Goal: Information Seeking & Learning: Learn about a topic

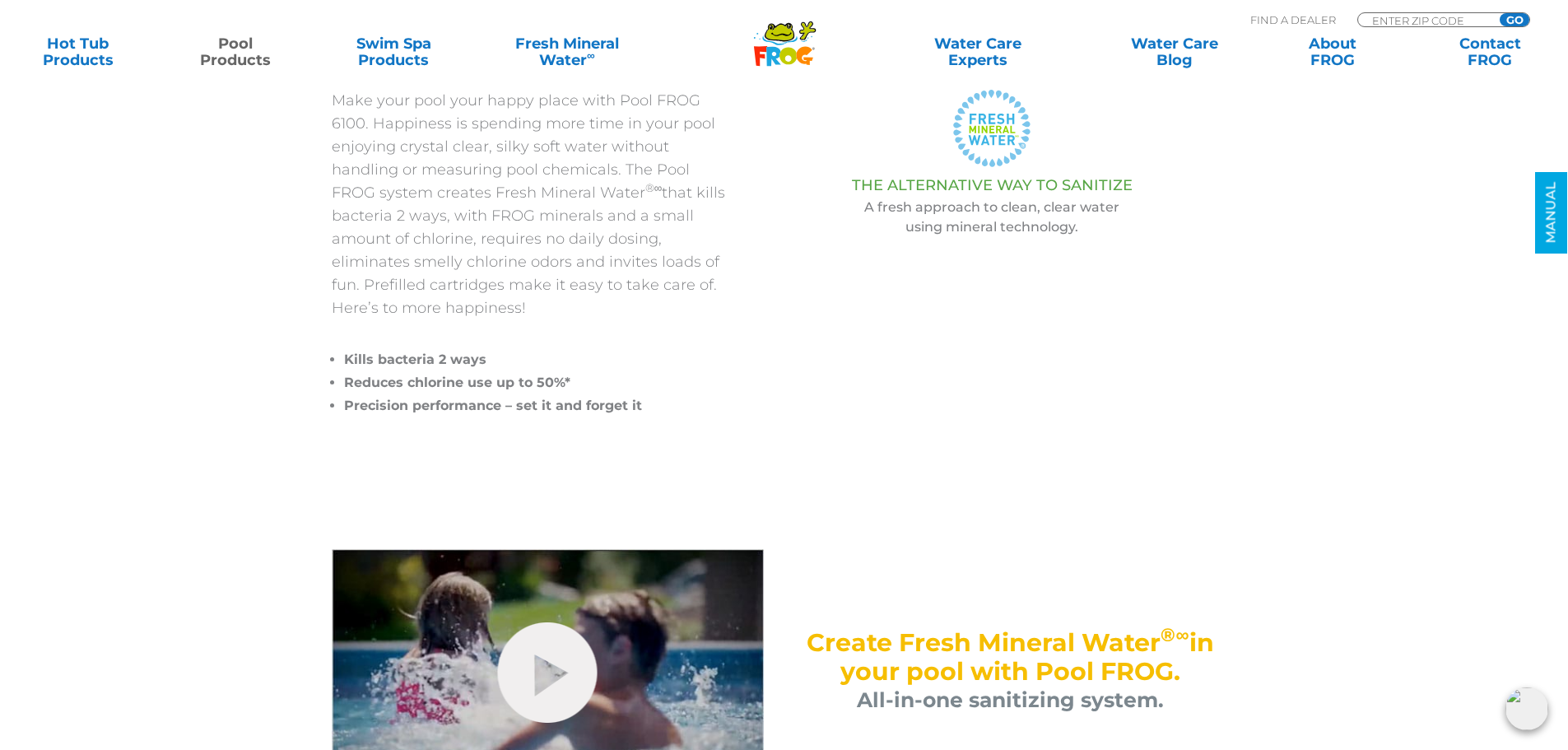
scroll to position [412, 0]
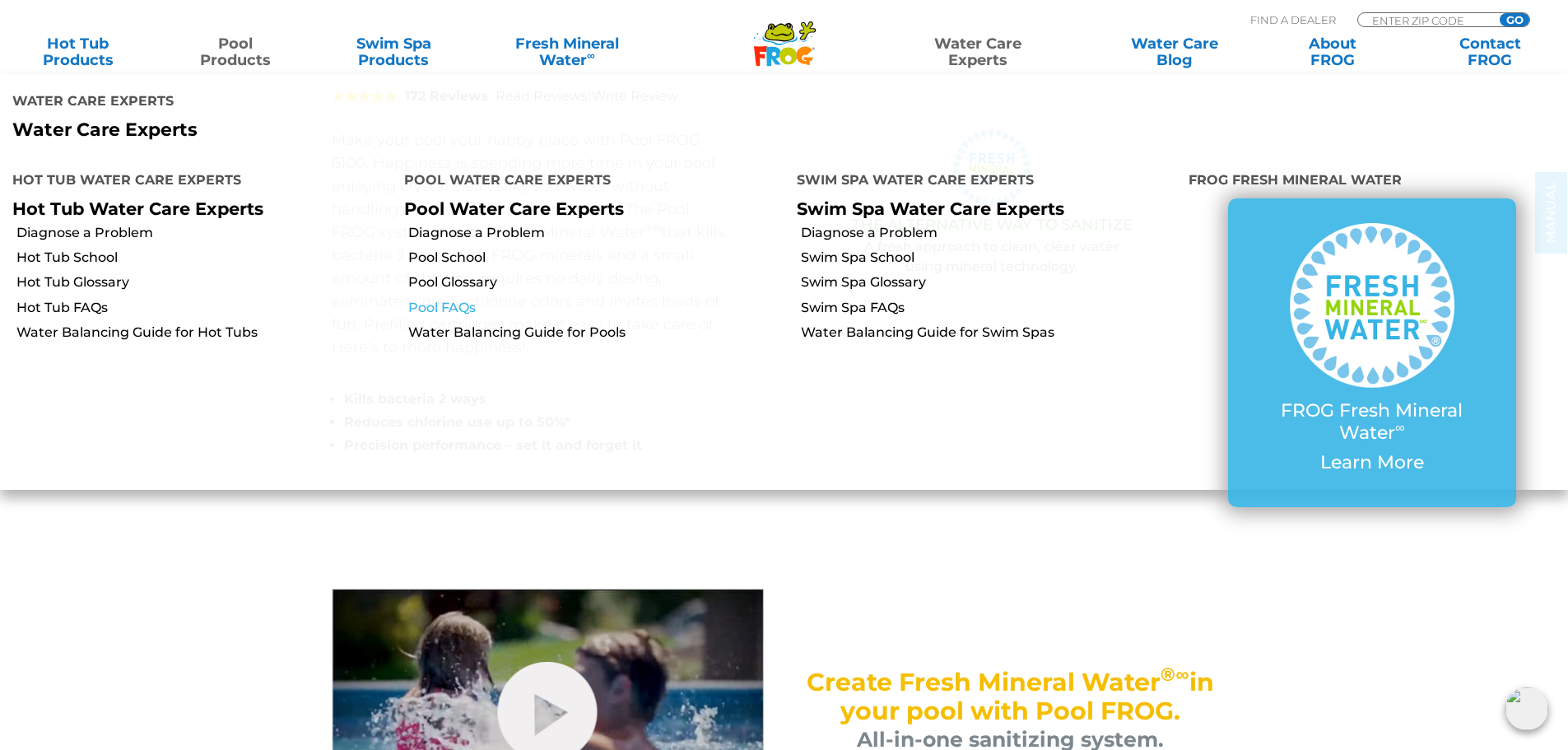
click at [425, 307] on link "Pool FAQs" at bounding box center [596, 307] width 376 height 18
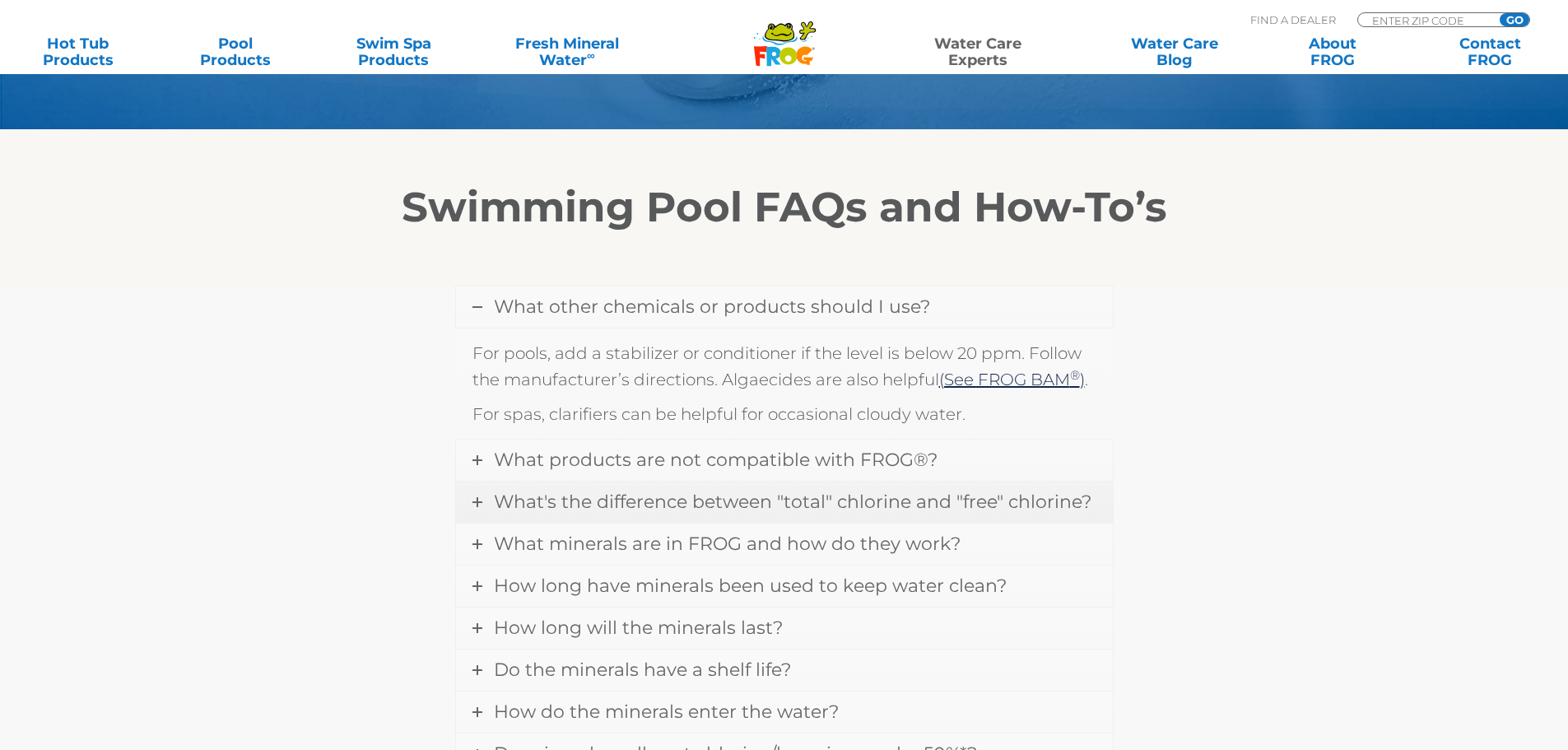
scroll to position [494, 0]
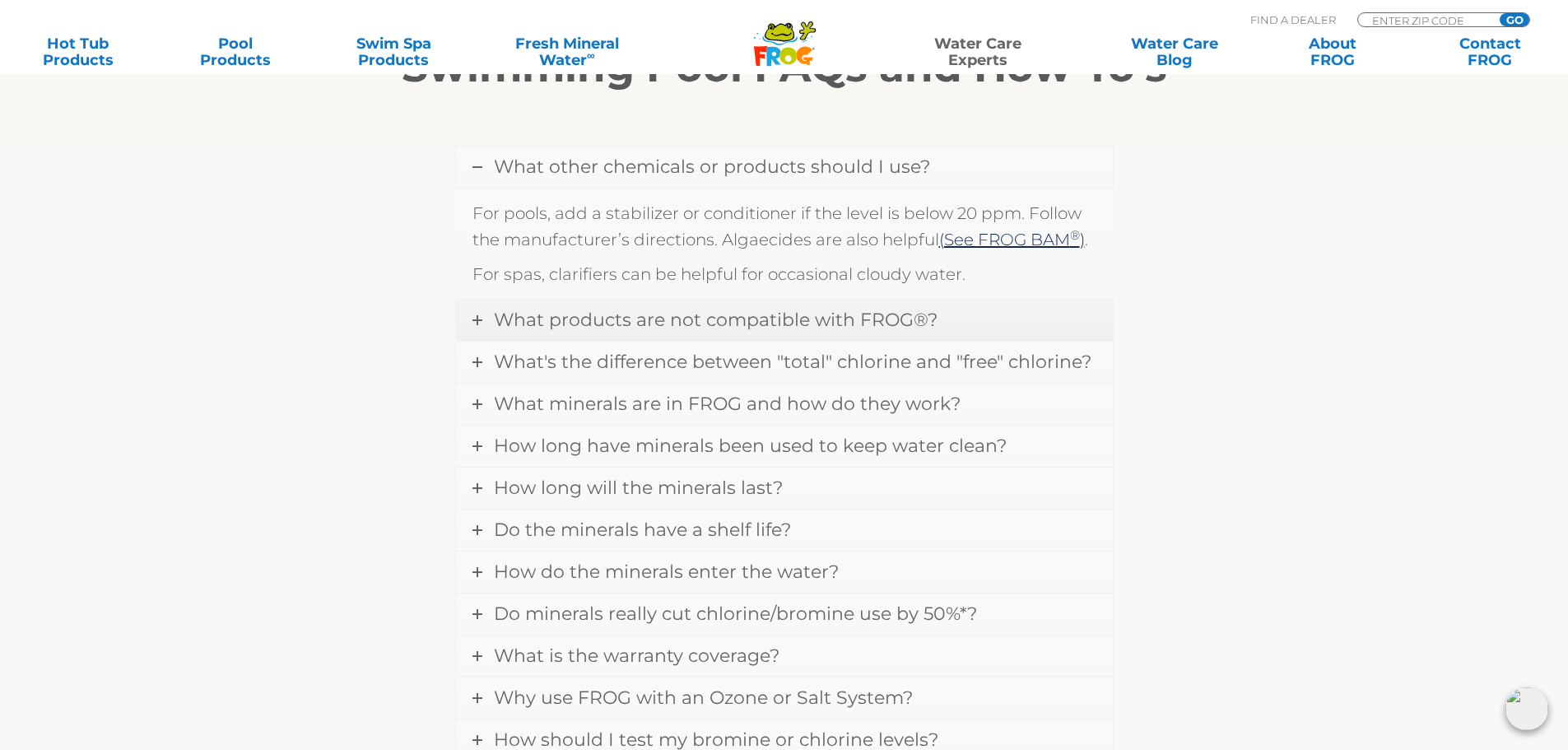
click at [470, 314] on link "What products are not compatible with FROG®?" at bounding box center [785, 320] width 657 height 41
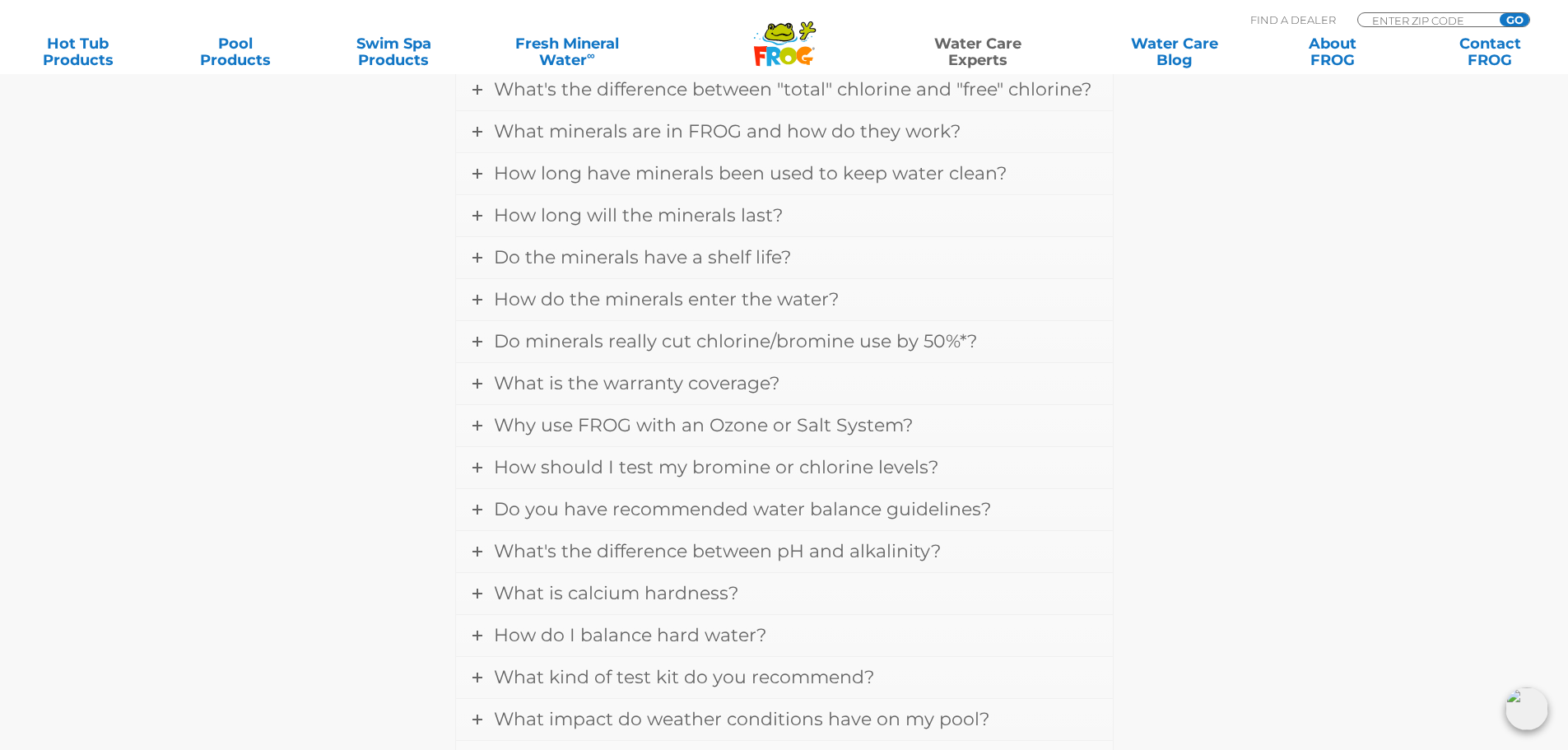
scroll to position [740, 0]
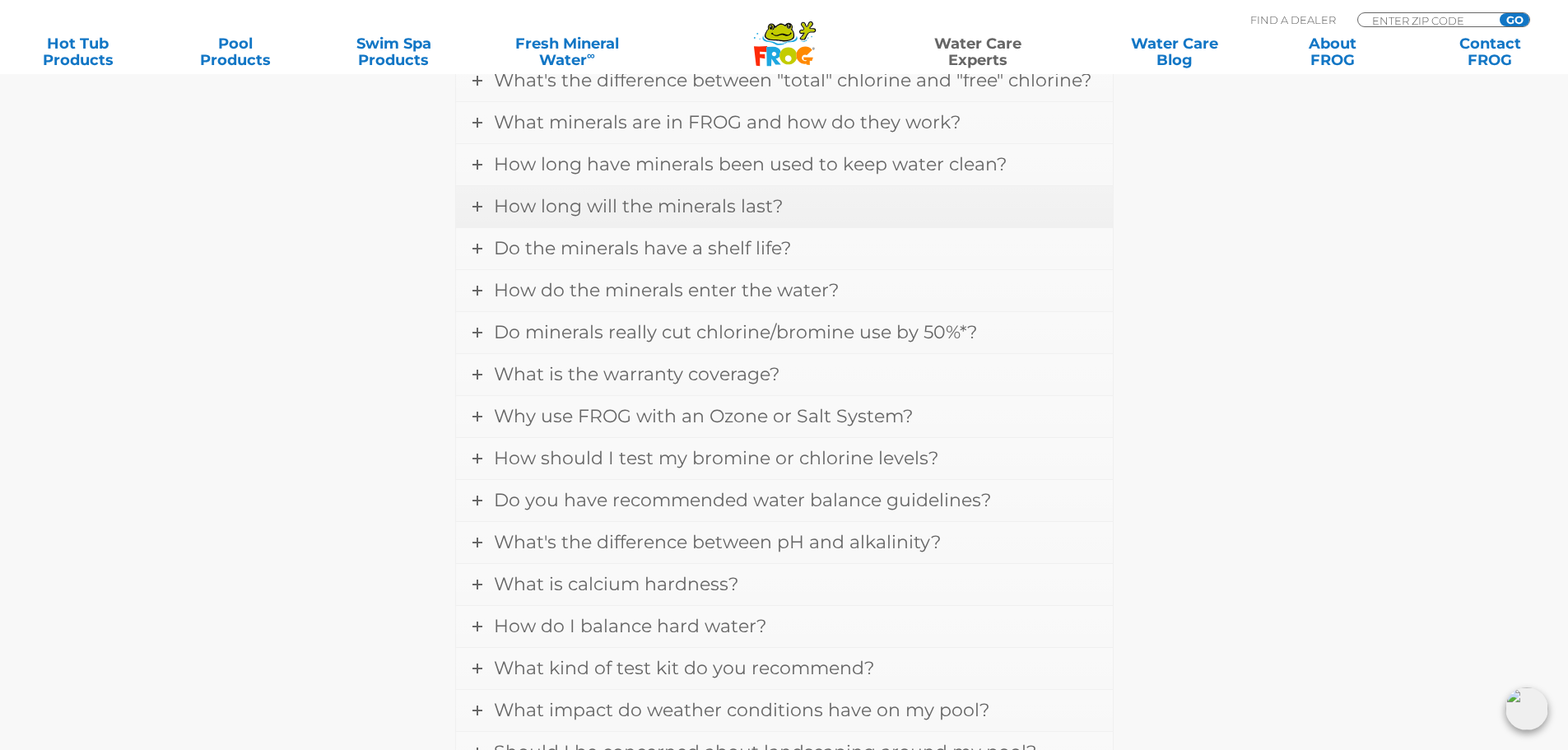
click at [483, 200] on link "How long will the minerals last?" at bounding box center [785, 206] width 657 height 41
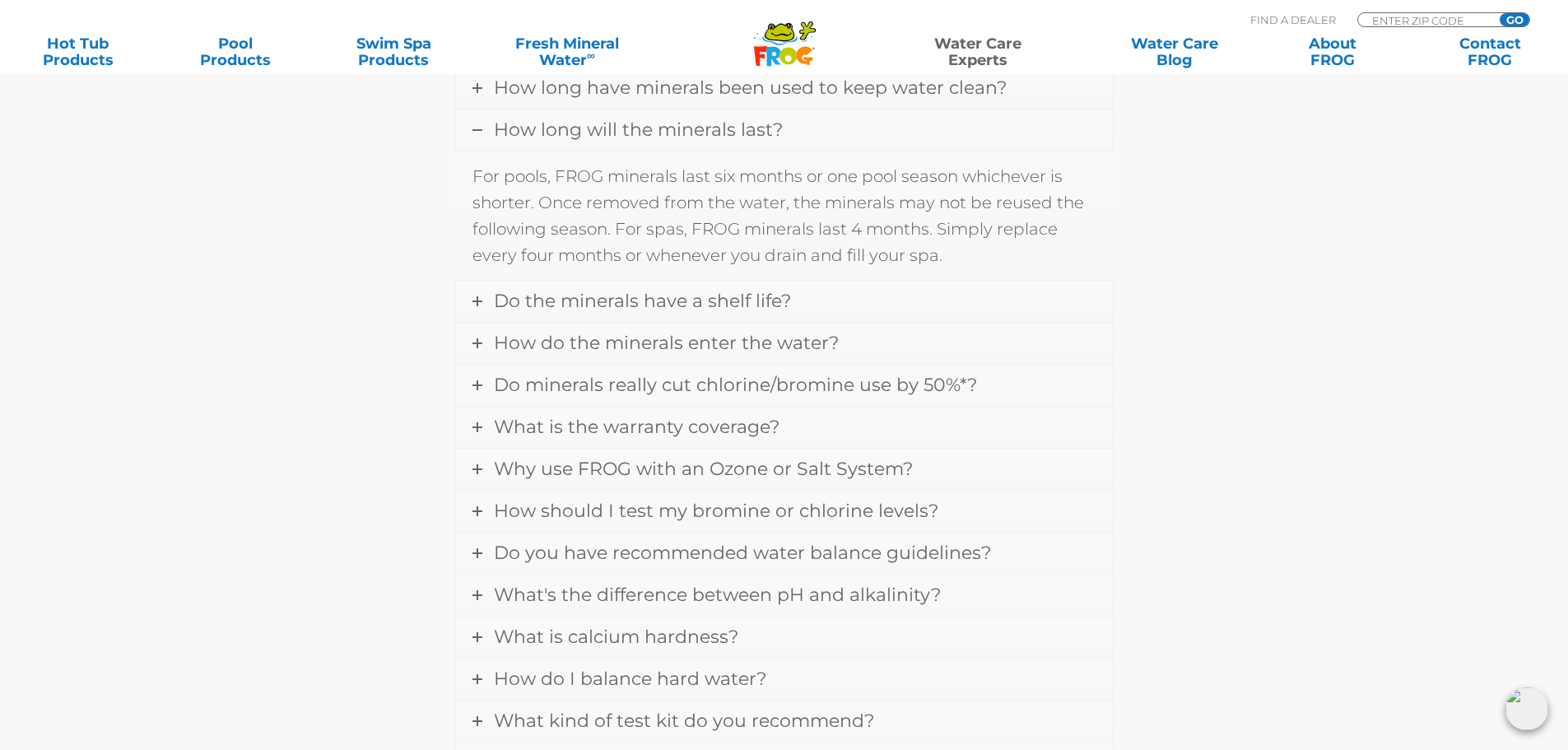
scroll to position [728, 0]
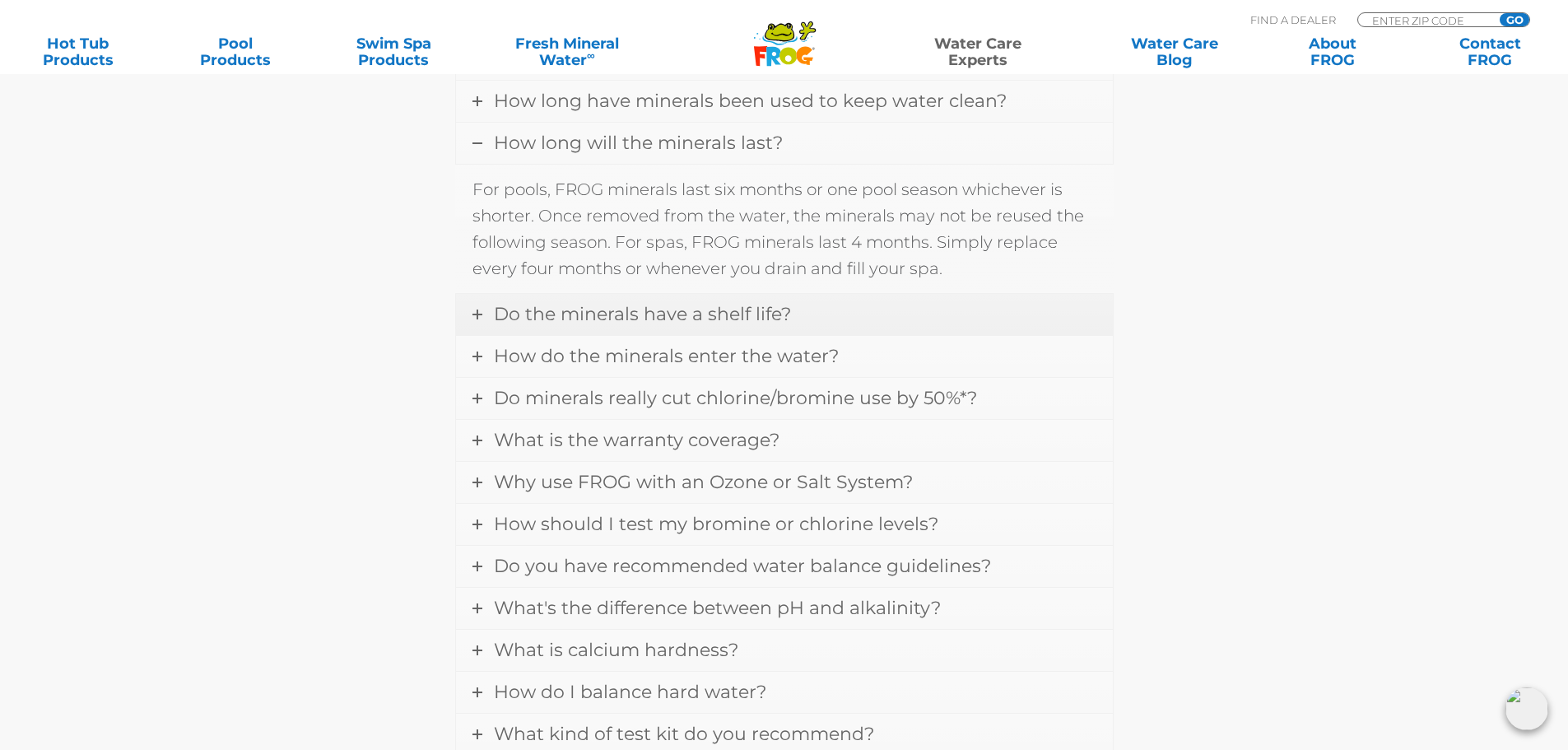
click at [472, 315] on icon at bounding box center [477, 313] width 10 height 10
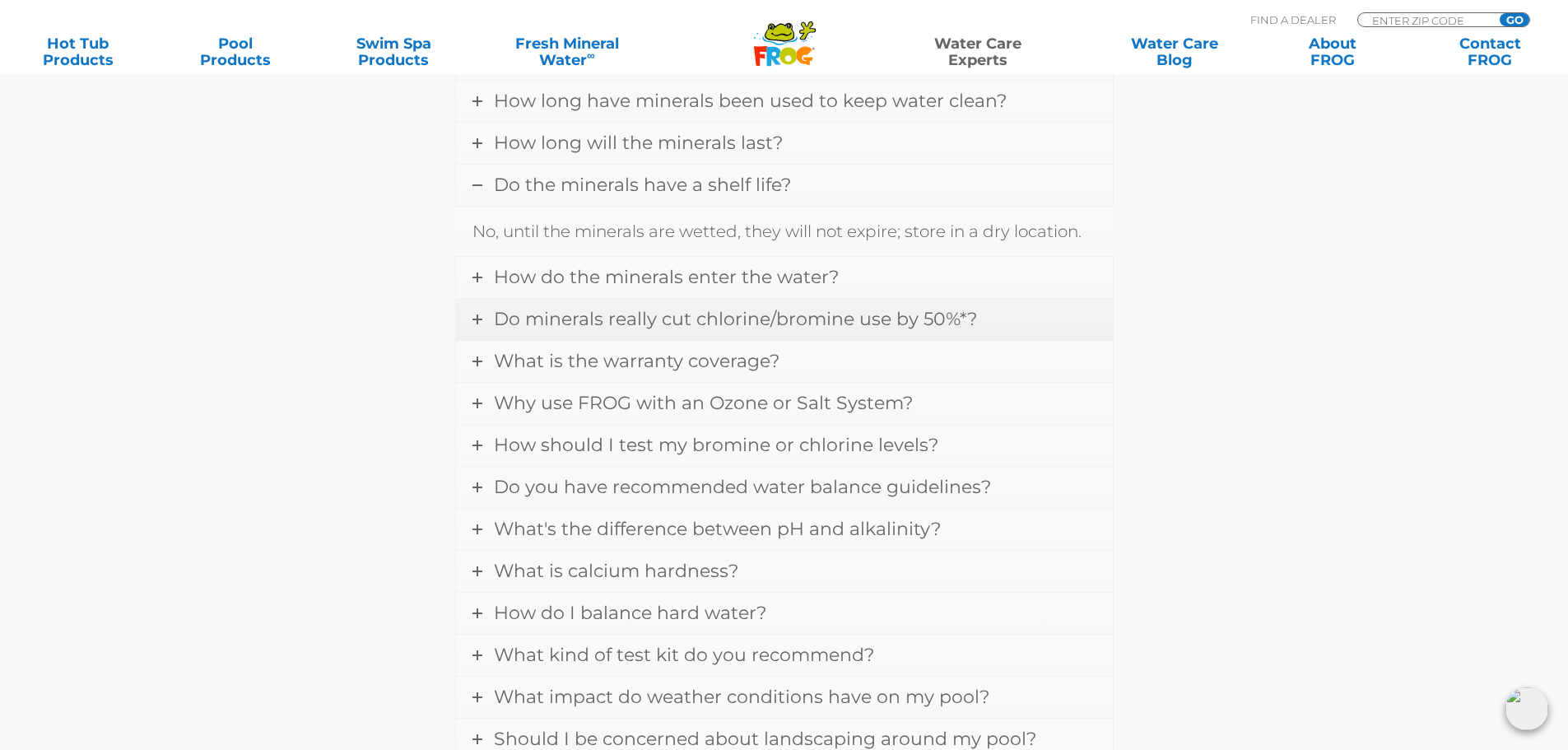
click at [480, 316] on icon at bounding box center [477, 319] width 10 height 10
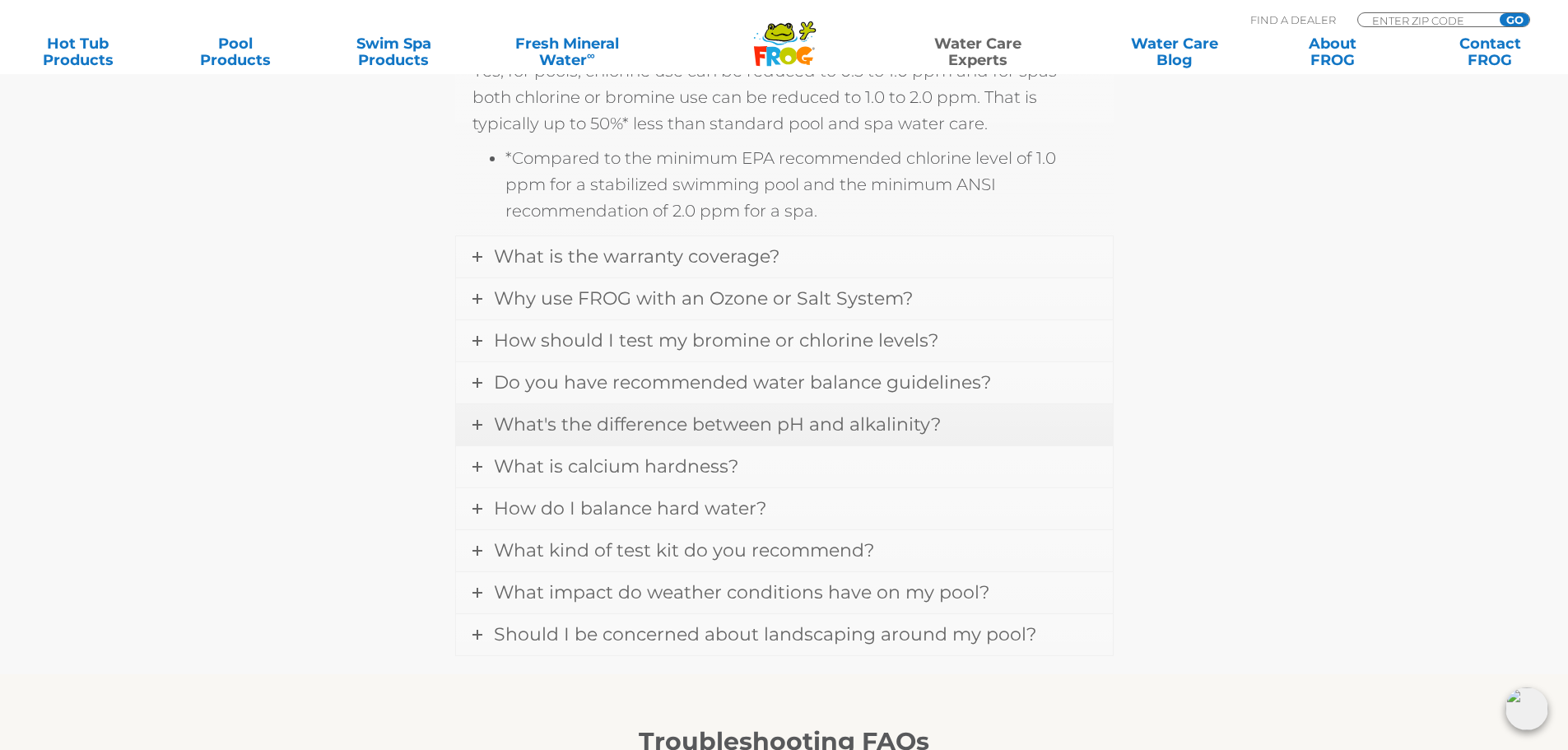
scroll to position [974, 0]
click at [477, 296] on icon at bounding box center [477, 296] width 10 height 10
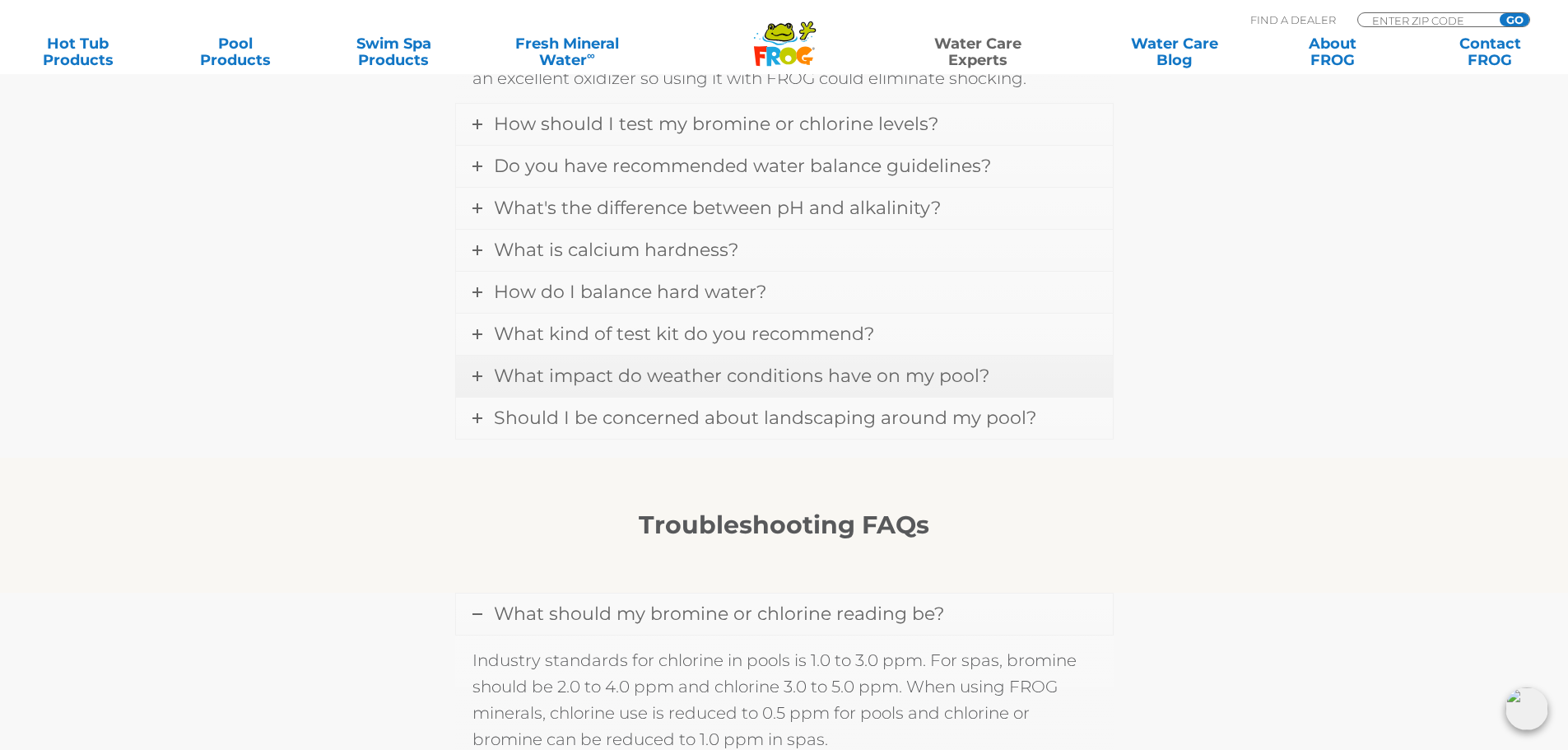
scroll to position [1139, 0]
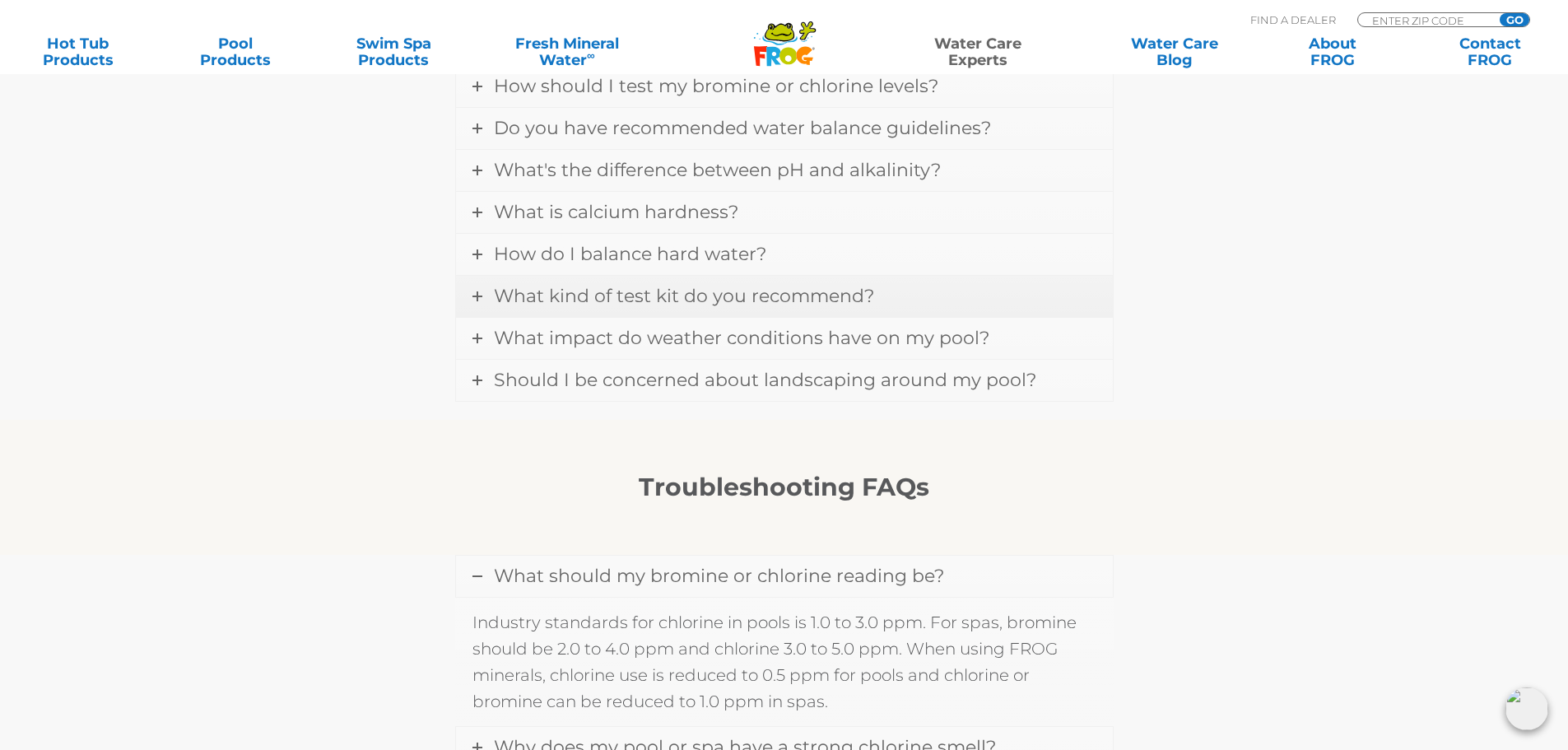
click at [478, 300] on icon at bounding box center [477, 296] width 10 height 10
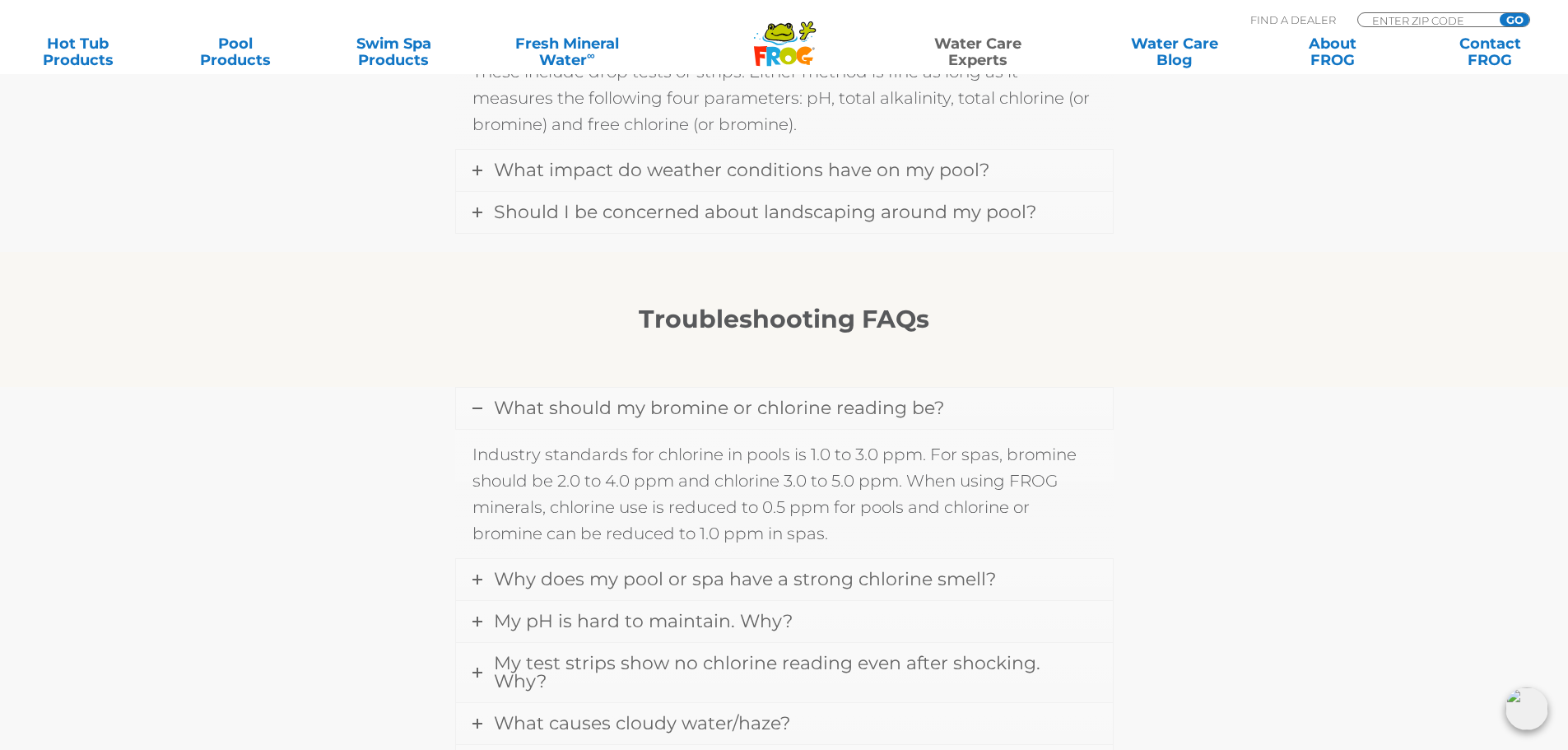
scroll to position [1349, 0]
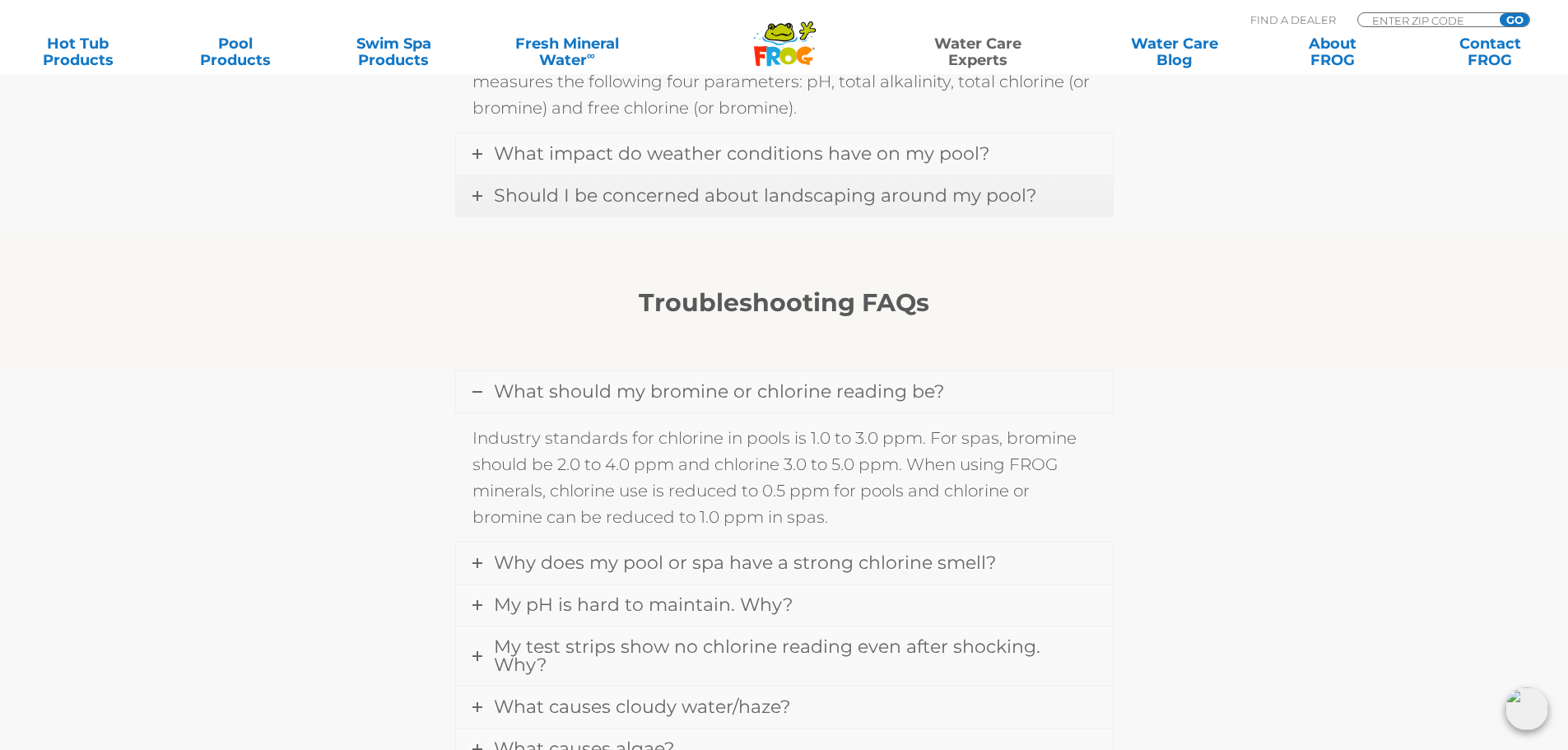
click at [484, 193] on link "Should I be concerned about landscaping around my pool?" at bounding box center [785, 196] width 657 height 41
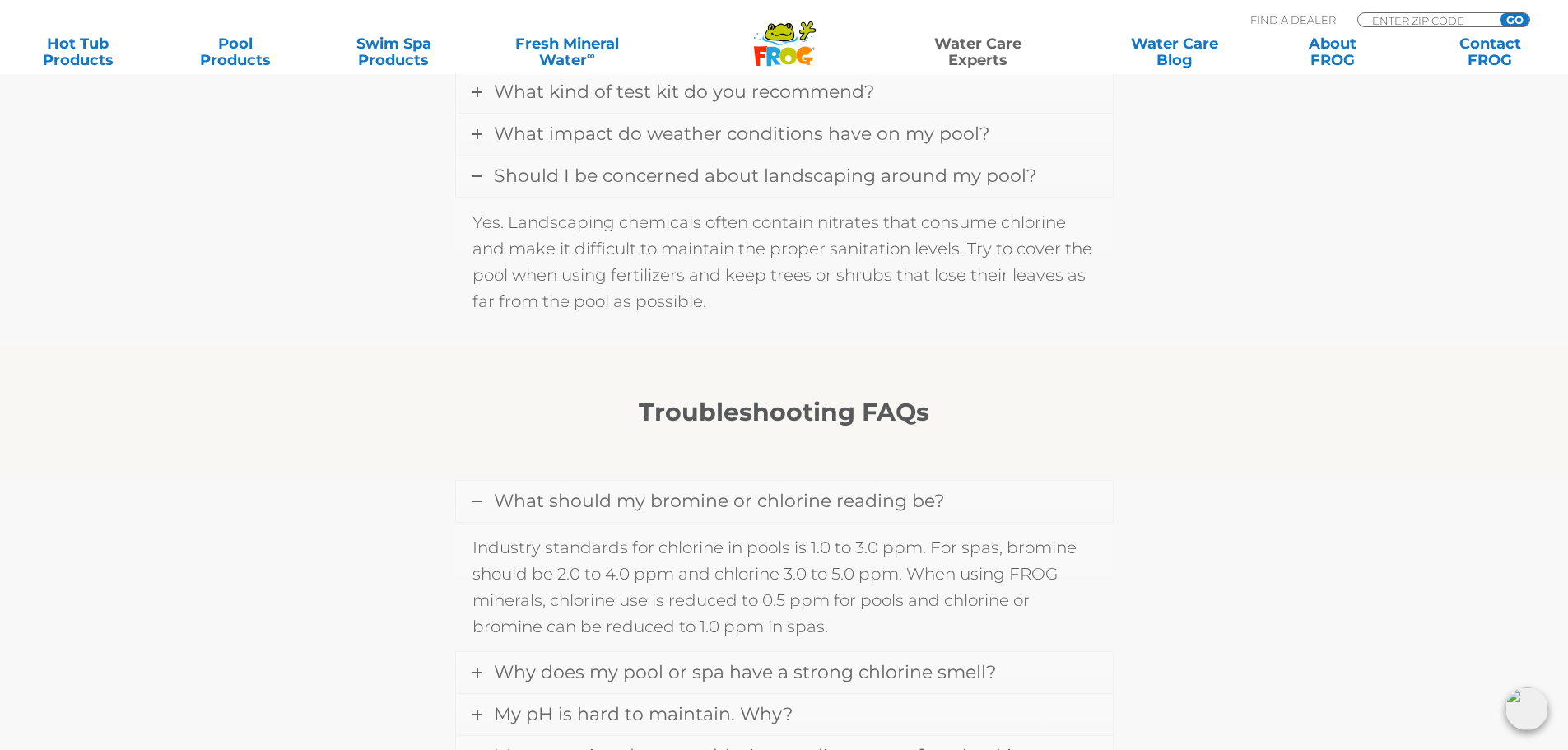
scroll to position [1102, 0]
